Goal: Answer question/provide support: Share knowledge or assist other users

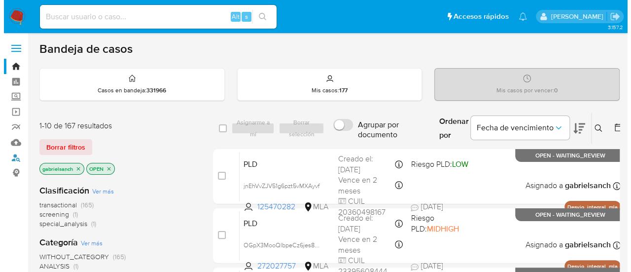
scroll to position [49, 0]
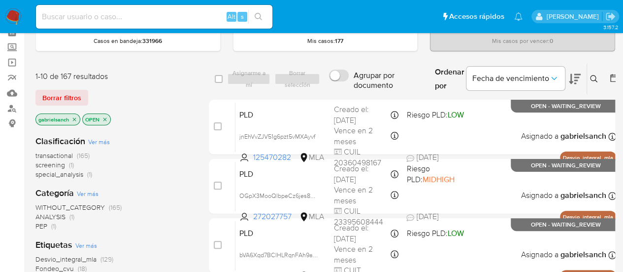
click at [590, 76] on icon at bounding box center [593, 78] width 7 height 7
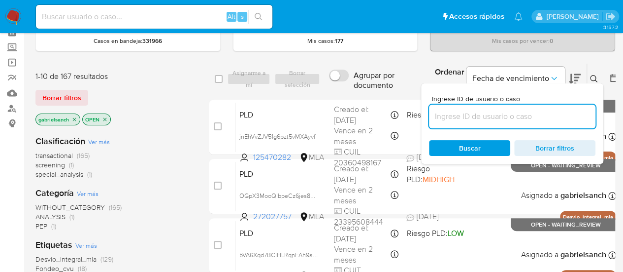
click at [502, 111] on input at bounding box center [512, 116] width 167 height 13
type input "JtiVGixWgqAOQlt7xUWfe9UM"
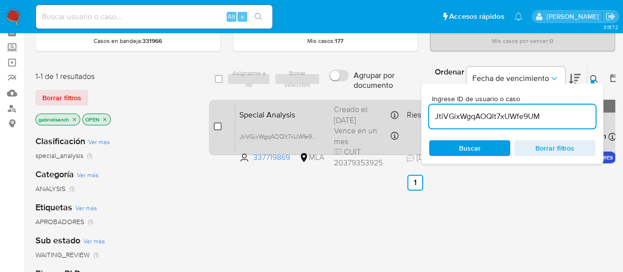
click at [220, 124] on input "checkbox" at bounding box center [218, 126] width 8 height 8
checkbox input "true"
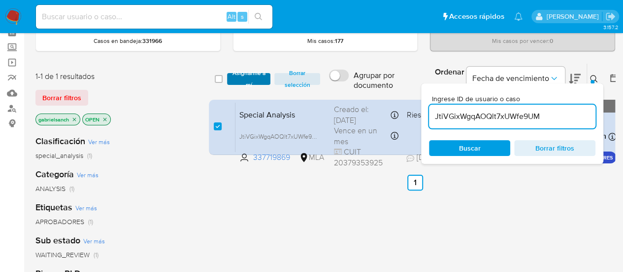
click at [252, 79] on span "Asignarme a mí" at bounding box center [249, 79] width 34 height 10
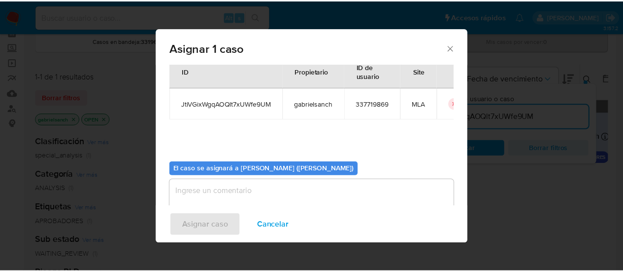
scroll to position [50, 0]
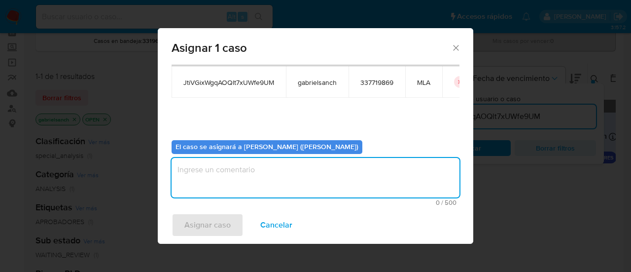
click at [248, 182] on textarea "assign-modal" at bounding box center [315, 177] width 288 height 39
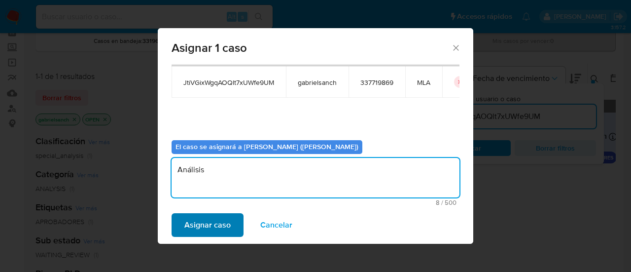
type textarea "Análisis"
click at [228, 218] on span "Asignar caso" at bounding box center [207, 225] width 46 height 22
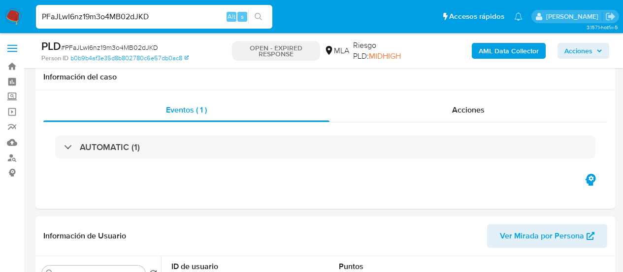
select select "10"
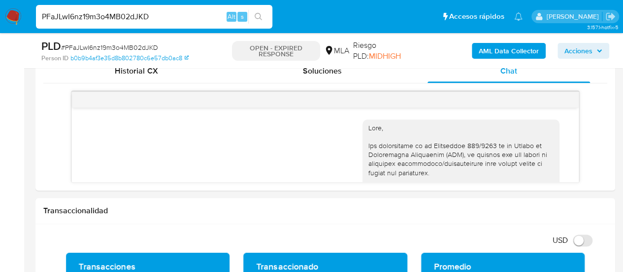
scroll to position [632, 0]
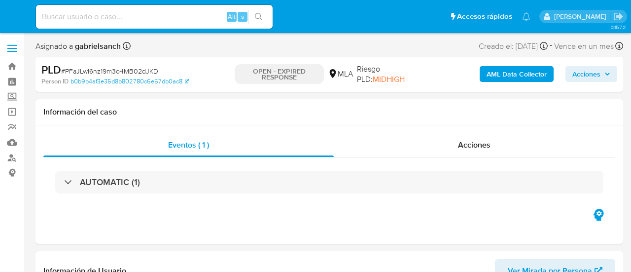
select select "10"
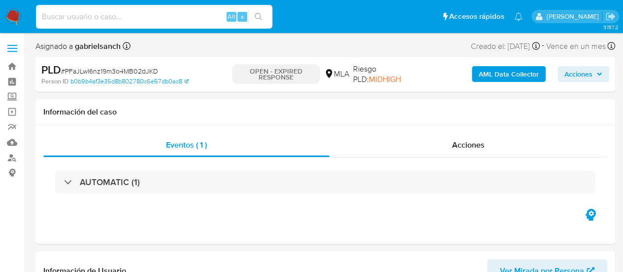
click at [130, 18] on input at bounding box center [154, 16] width 237 height 13
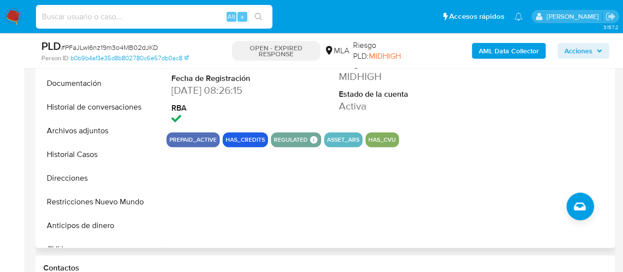
scroll to position [296, 0]
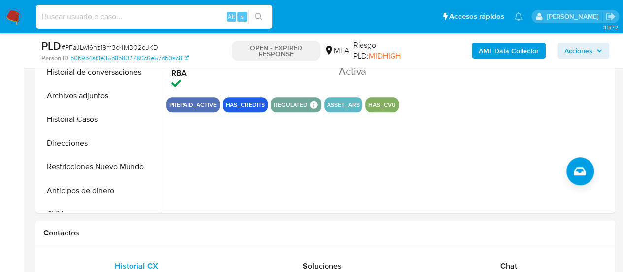
click at [145, 13] on input at bounding box center [154, 16] width 237 height 13
paste input "JtiVGixWgqAOQlt7xUWfe9UM"
type input "JtiVGixWgqAOQlt7xUWfe9UM"
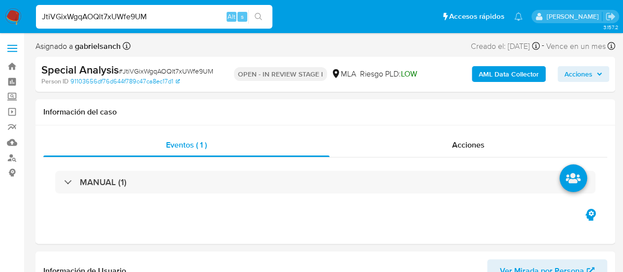
select select "10"
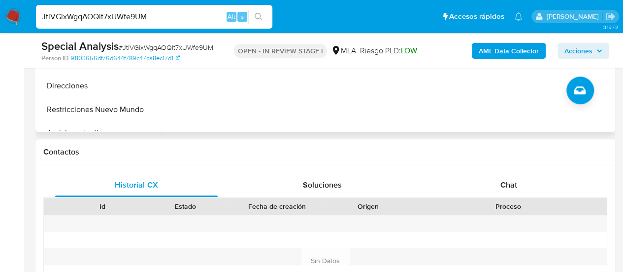
scroll to position [493, 0]
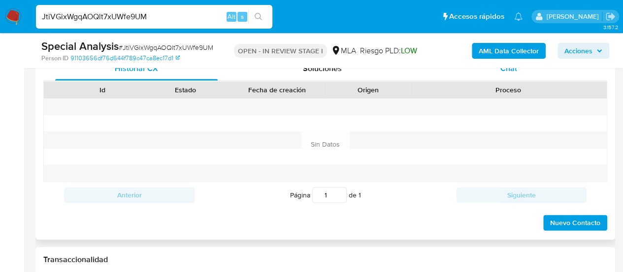
click at [483, 72] on div "Chat" at bounding box center [509, 69] width 163 height 24
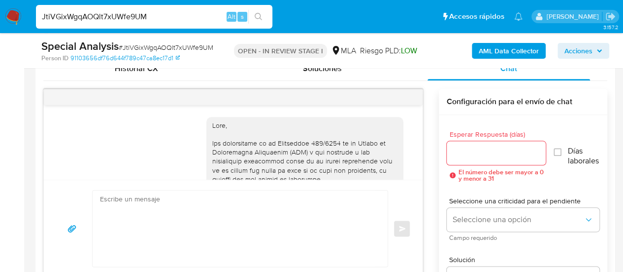
scroll to position [586, 0]
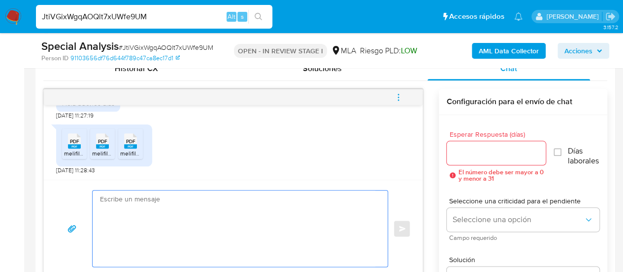
click at [281, 220] on textarea at bounding box center [237, 228] width 275 height 76
paste textarea "Hola, muchas gracias por tu respuesta. En este caso, necesitamos que nos brinde…"
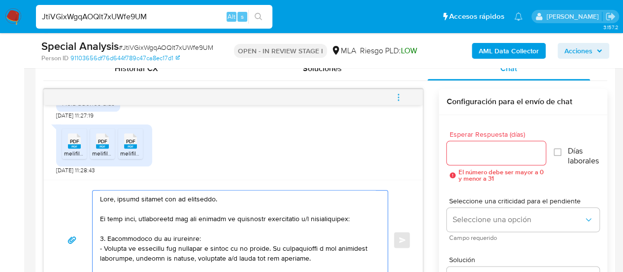
scroll to position [270, 0]
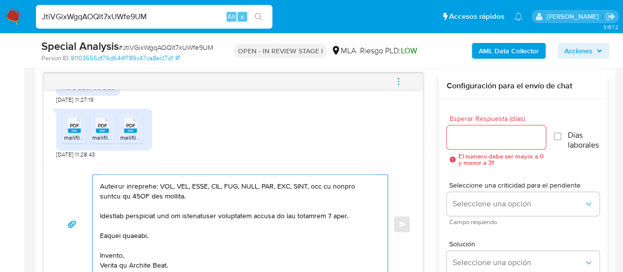
type textarea "Hola, muchas gracias por tu respuesta. En este caso, necesitamos que nos brinde…"
click at [458, 138] on input "Esperar Respuesta (días)" at bounding box center [497, 137] width 100 height 13
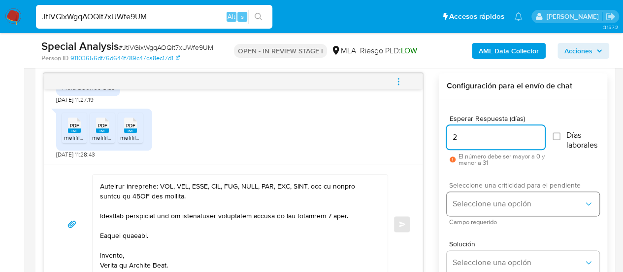
type input "2"
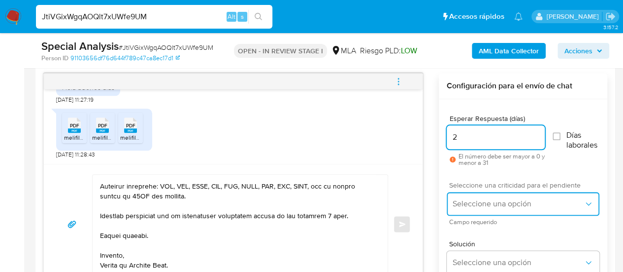
click at [454, 205] on span "Seleccione una opción" at bounding box center [518, 204] width 131 height 10
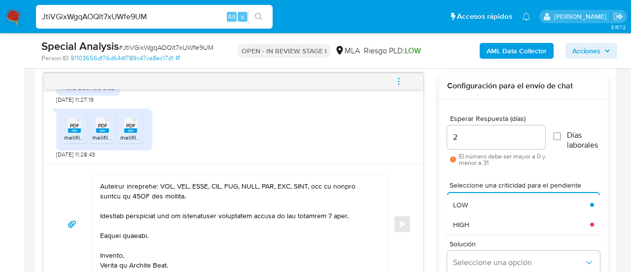
drag, startPoint x: 463, startPoint y: 223, endPoint x: 243, endPoint y: 225, distance: 219.8
click at [463, 223] on span "HIGH" at bounding box center [461, 224] width 16 height 9
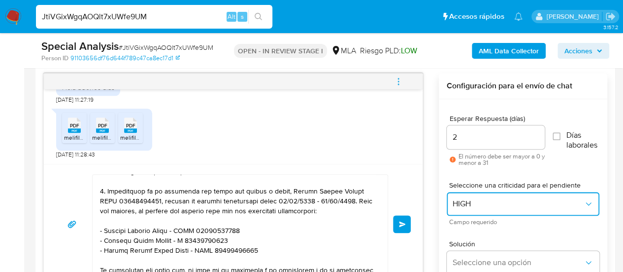
scroll to position [197, 0]
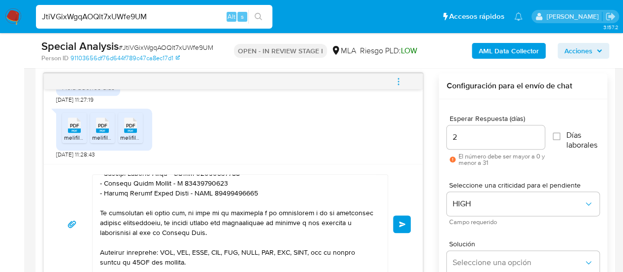
click at [397, 230] on button "Enviar" at bounding box center [402, 224] width 18 height 18
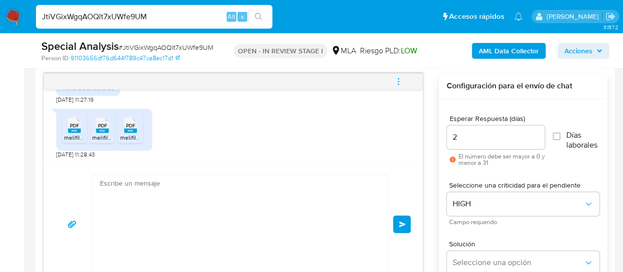
scroll to position [1001, 0]
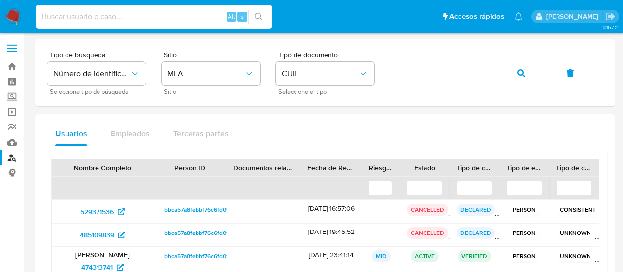
scroll to position [49, 0]
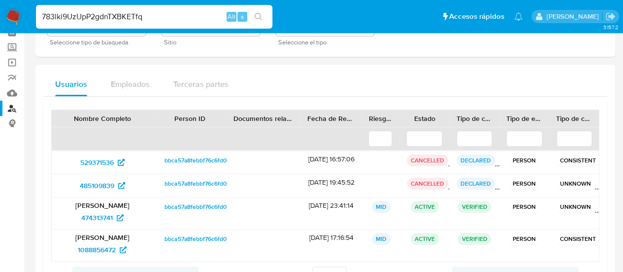
type input "783lki9UzUpP2gdnTXBKETfq"
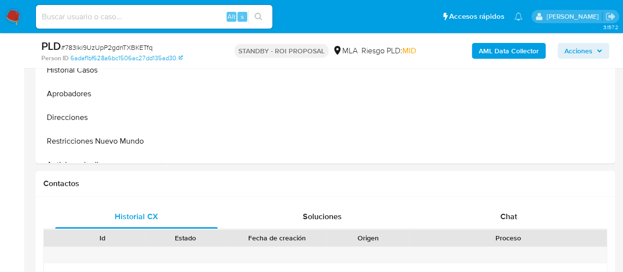
click at [494, 212] on div "Chat" at bounding box center [509, 217] width 163 height 24
select select "10"
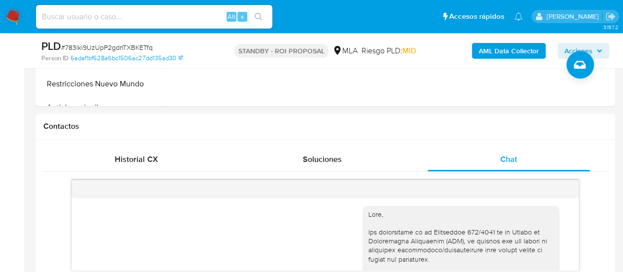
scroll to position [345, 0]
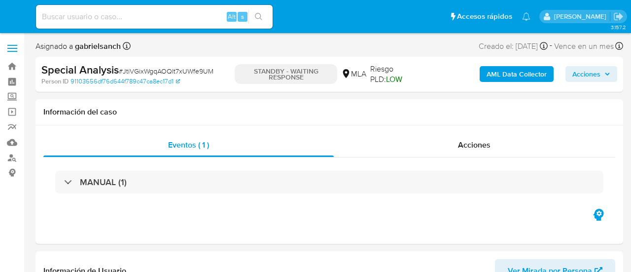
select select "10"
